Goal: Information Seeking & Learning: Learn about a topic

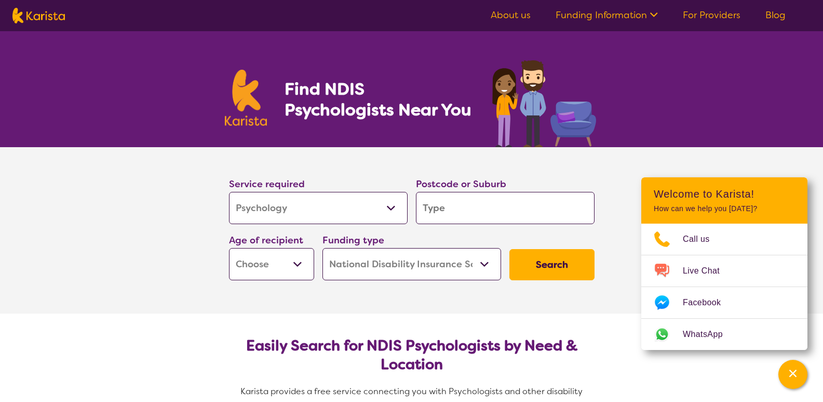
select select "Psychology"
select select "NDIS"
select select "Psychology"
select select "NDIS"
click at [441, 201] on input "search" at bounding box center [505, 208] width 179 height 32
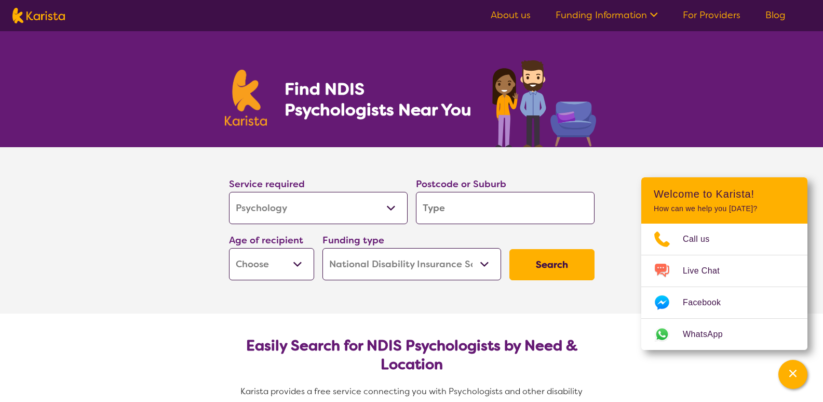
type input "w"
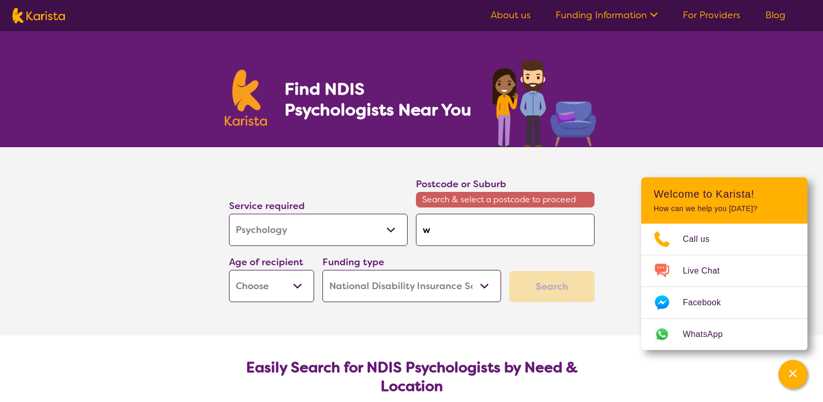
type input "wa"
type input "wal"
type input "wall"
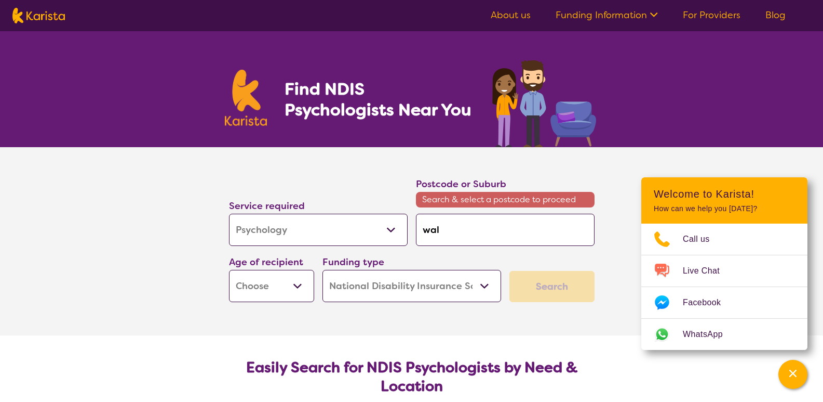
type input "wall"
type input "walla"
type input "wallan"
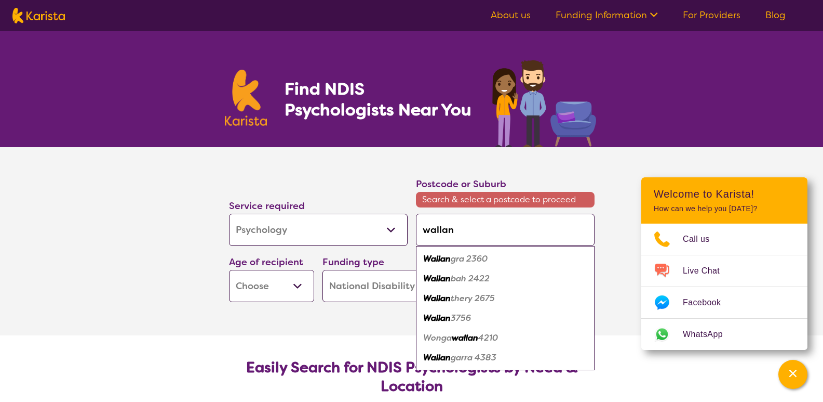
click at [439, 319] on em "Wallan" at bounding box center [437, 317] width 28 height 11
type input "3756"
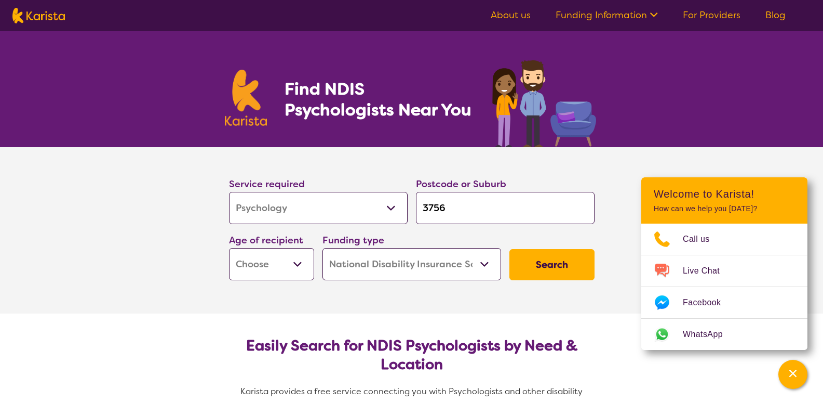
click at [294, 267] on select "Early Childhood - 0 to 9 Child - 10 to 11 Adolescent - 12 to 17 Adult - 18 to 6…" at bounding box center [271, 264] width 85 height 32
select select "AS"
click at [229, 248] on select "Early Childhood - 0 to 9 Child - 10 to 11 Adolescent - 12 to 17 Adult - 18 to 6…" at bounding box center [271, 264] width 85 height 32
select select "AS"
click at [395, 304] on section "Service required Allied Health Assistant Assessment ([MEDICAL_DATA] or [MEDICAL…" at bounding box center [412, 230] width 416 height 166
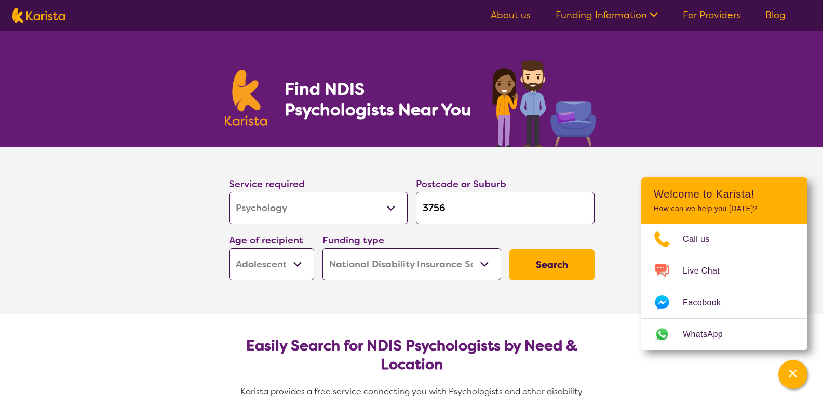
click at [552, 259] on button "Search" at bounding box center [552, 264] width 85 height 31
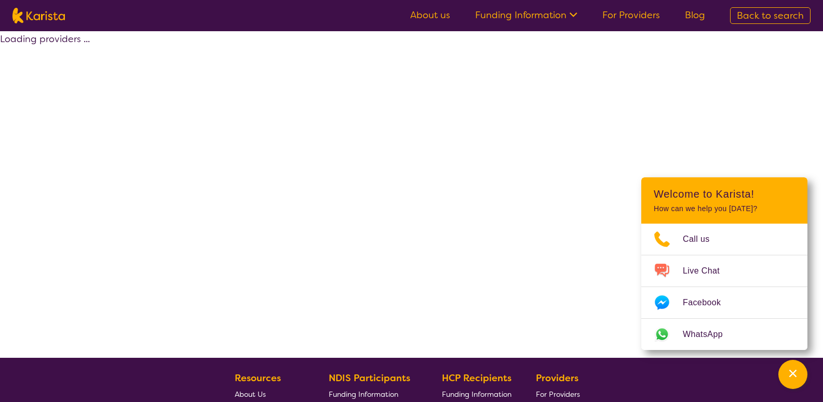
select select "by_score"
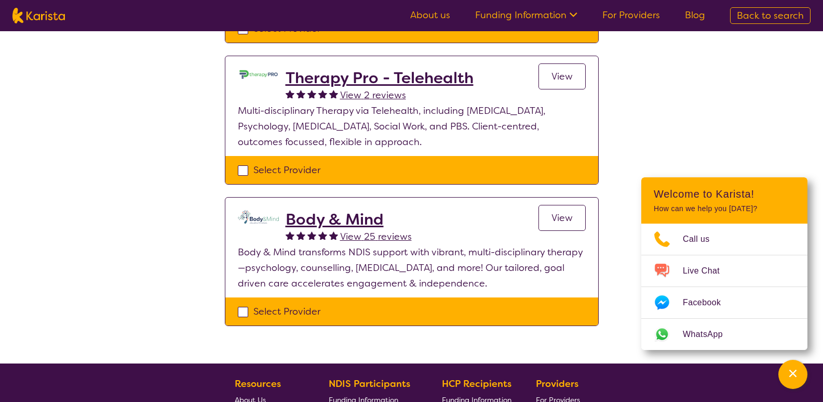
scroll to position [416, 0]
